Goal: Transaction & Acquisition: Purchase product/service

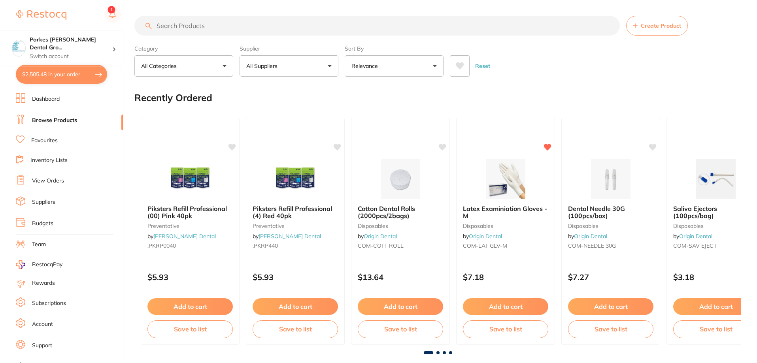
click at [187, 27] on input "search" at bounding box center [376, 26] width 485 height 20
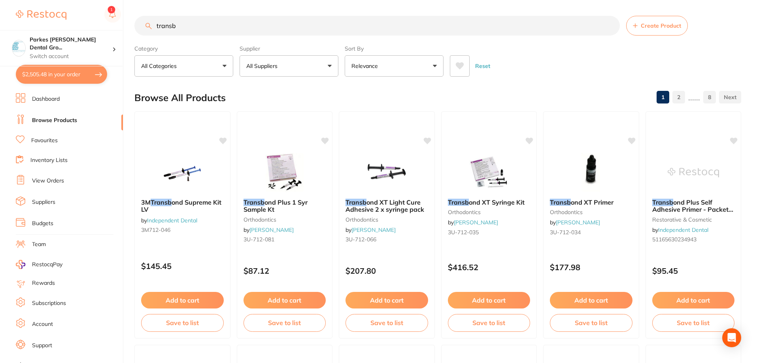
type input "transb"
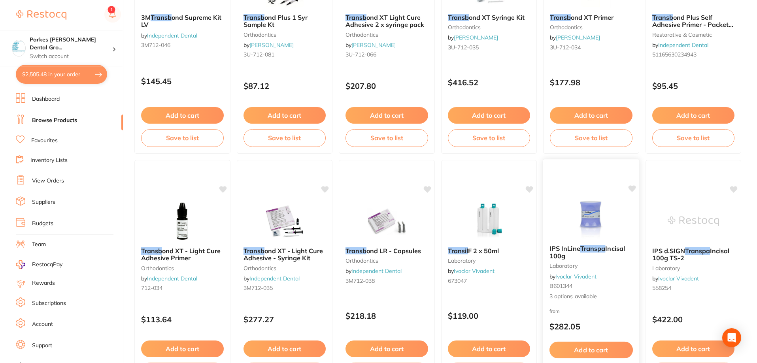
scroll to position [79, 0]
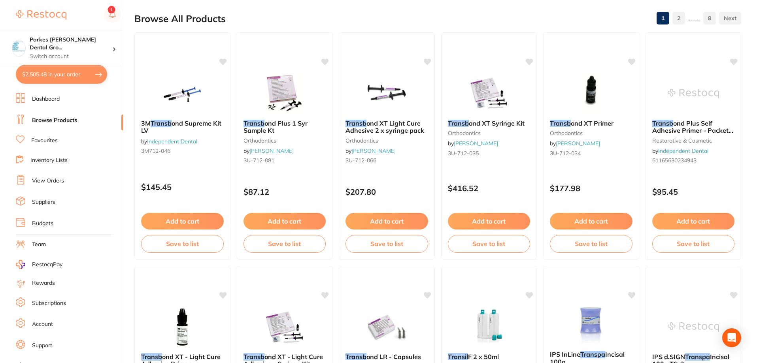
click at [599, 175] on div "Transb ond XT Primer orthodontics by [PERSON_NAME] 3U-712-034 $177.98 Add to ca…" at bounding box center [591, 145] width 96 height 227
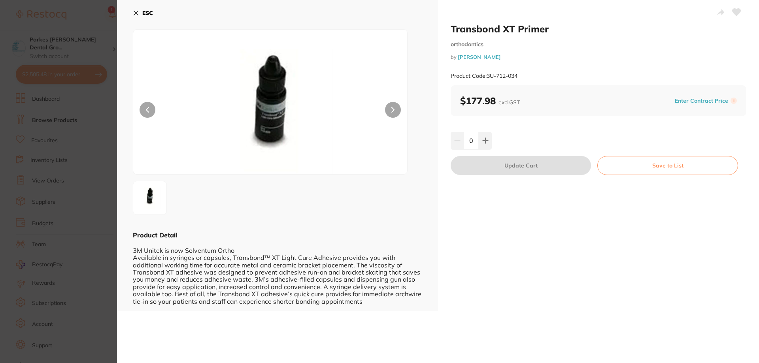
drag, startPoint x: 24, startPoint y: 30, endPoint x: 71, endPoint y: 45, distance: 48.5
click at [25, 30] on section "Transbond XT Primer orthodontics by [PERSON_NAME] Product Code: 3U-712-034 ESC …" at bounding box center [379, 181] width 759 height 363
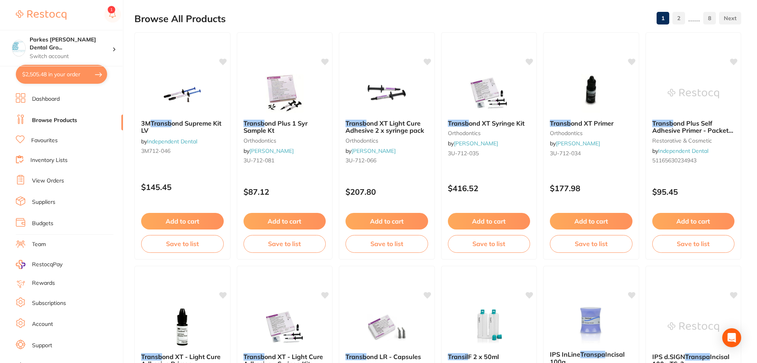
click at [81, 76] on button "$2,505.48 in your order" at bounding box center [61, 74] width 91 height 19
checkbox input "true"
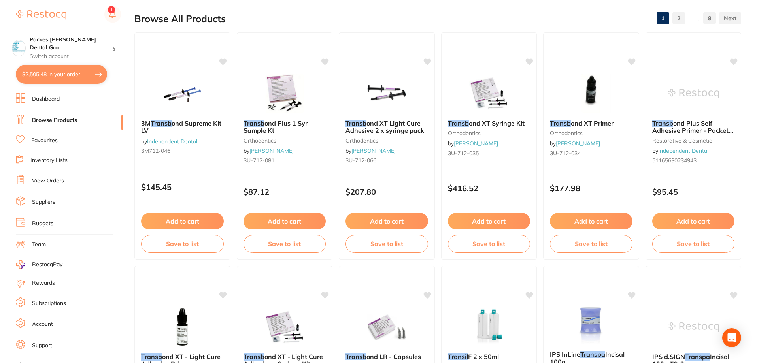
checkbox input "true"
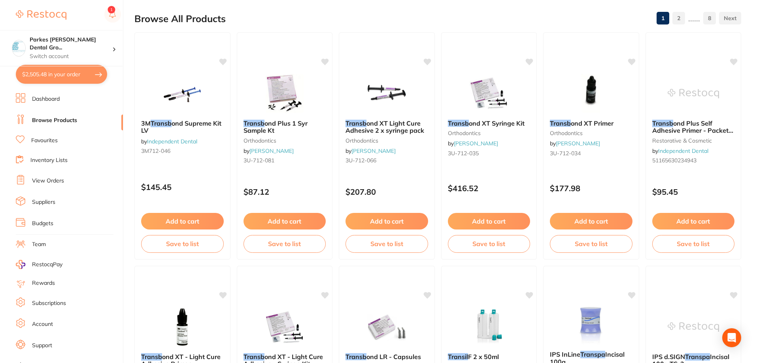
checkbox input "true"
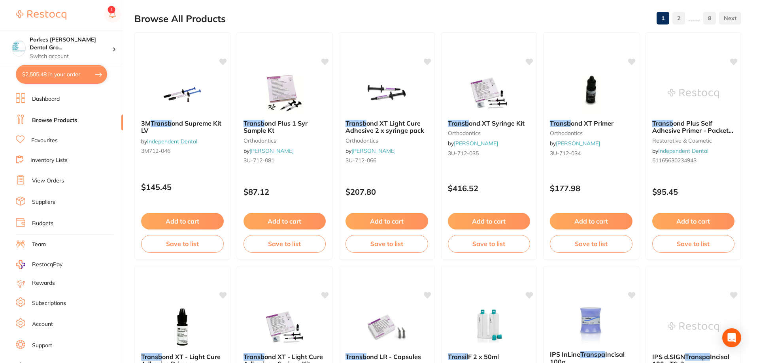
checkbox input "true"
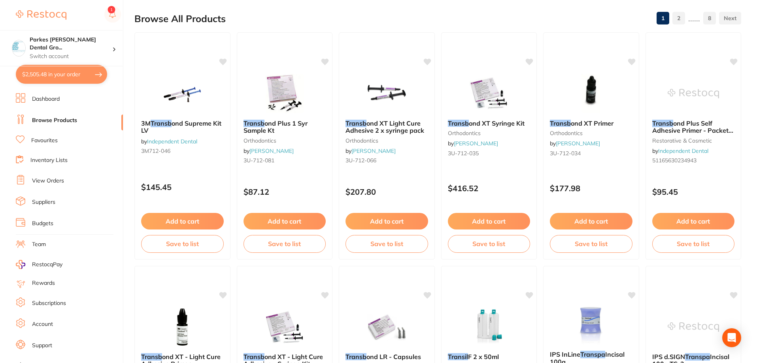
checkbox input "true"
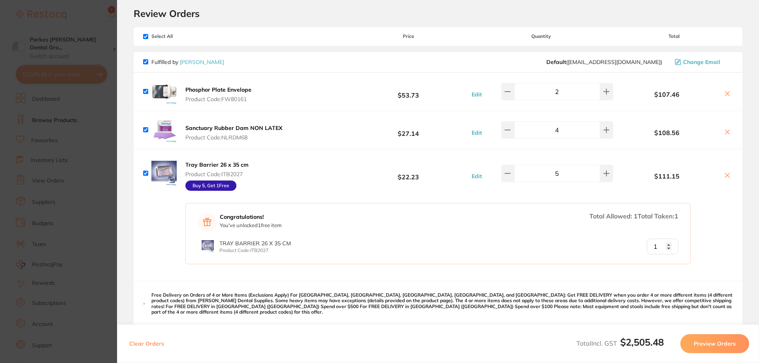
scroll to position [0, 0]
